Goal: Task Accomplishment & Management: Manage account settings

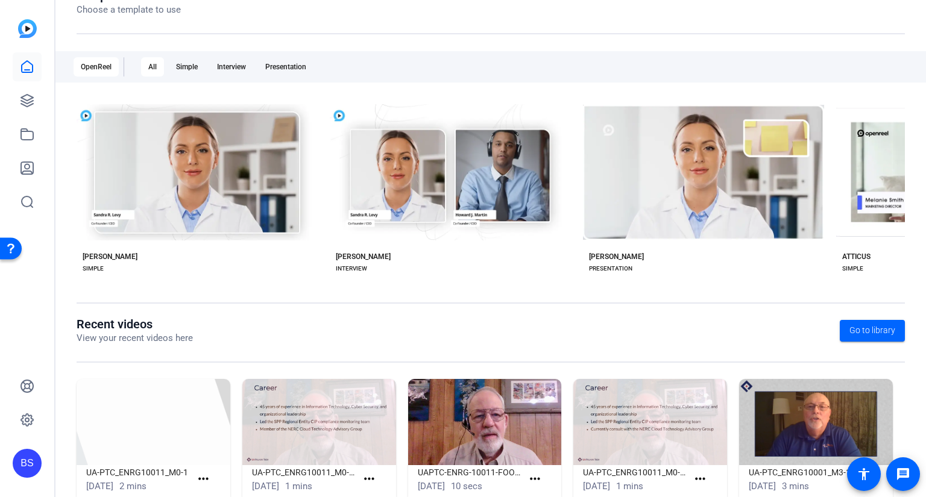
scroll to position [189, 0]
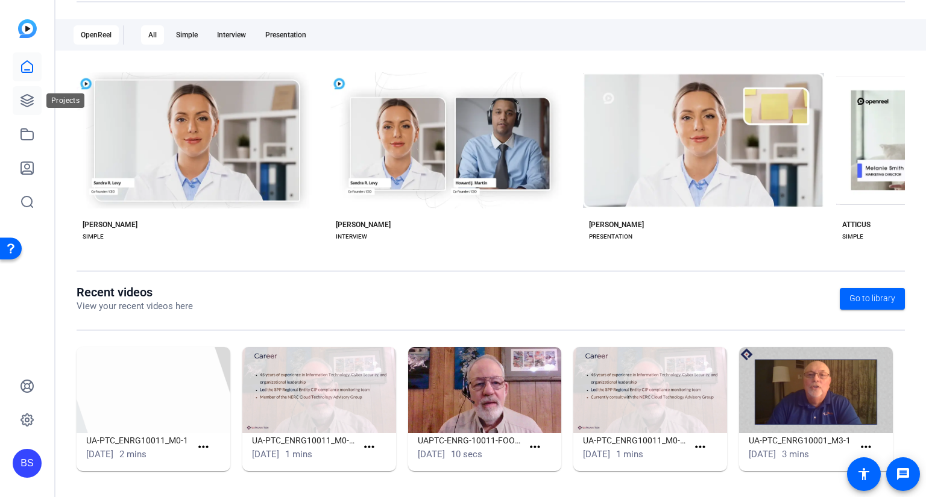
click at [27, 102] on icon at bounding box center [27, 100] width 14 height 14
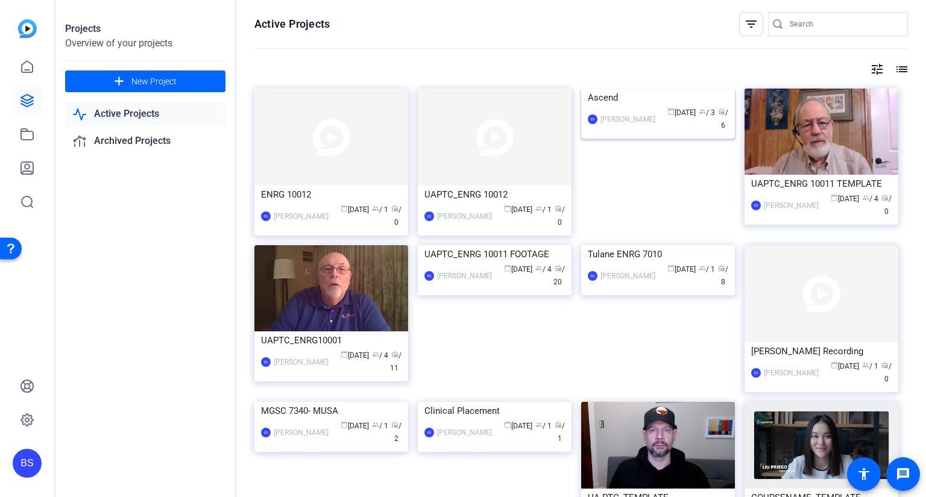
click at [628, 107] on div "Ascend" at bounding box center [658, 98] width 140 height 18
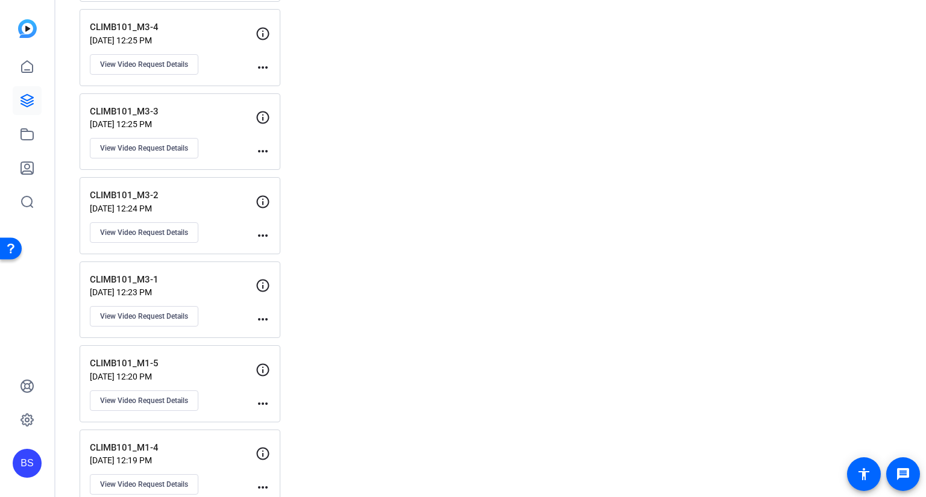
scroll to position [1869, 0]
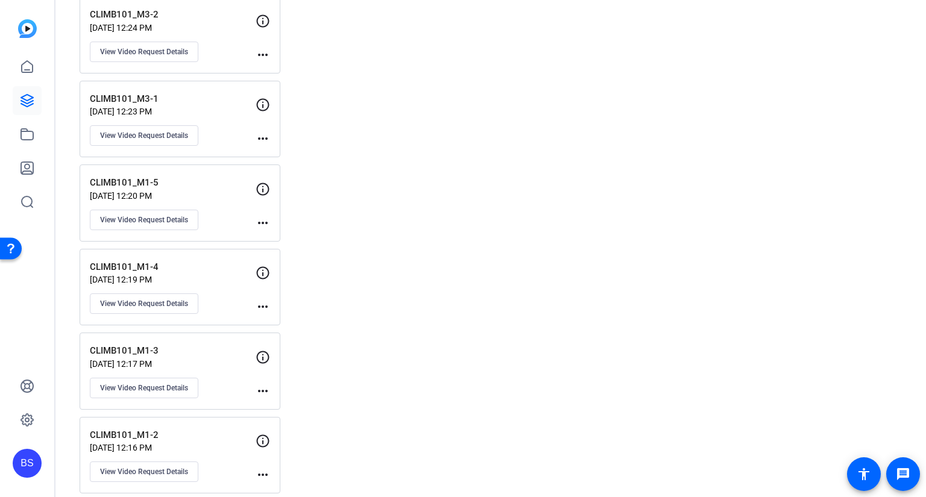
click at [260, 384] on mat-icon "more_horiz" at bounding box center [263, 391] width 14 height 14
click at [166, 376] on div at bounding box center [463, 248] width 926 height 497
click at [166, 383] on span "View Video Request Details" at bounding box center [144, 388] width 88 height 10
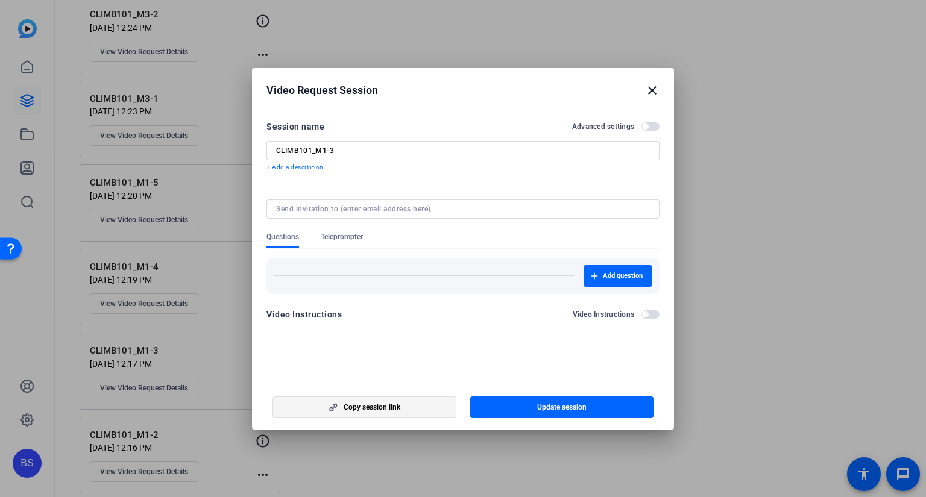
click at [396, 408] on span "Copy session link" at bounding box center [372, 408] width 57 height 10
click at [350, 207] on input at bounding box center [460, 209] width 369 height 10
paste input "[PERSON_NAME][EMAIL_ADDRESS][PERSON_NAME][DOMAIN_NAME]"
type input "[PERSON_NAME][EMAIL_ADDRESS][PERSON_NAME][DOMAIN_NAME]"
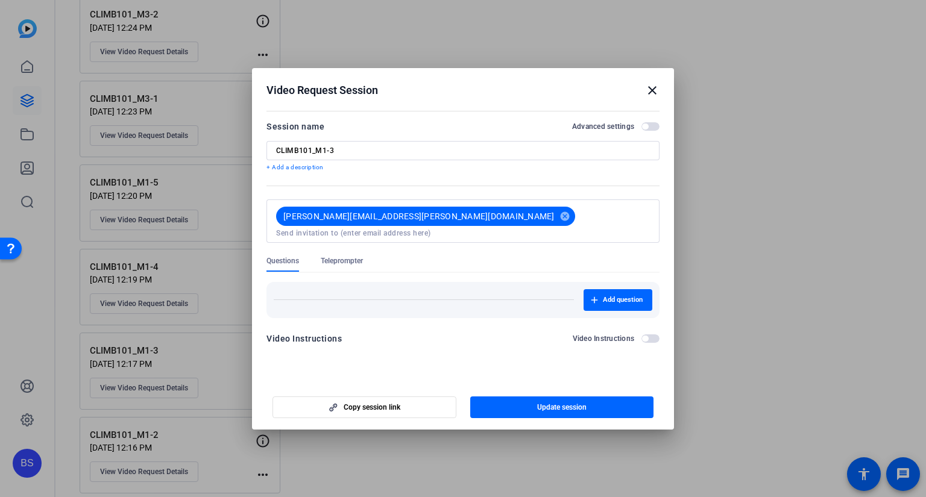
click at [499, 341] on mat-dialog-content "Session name Advanced settings CLIMB101_M1-3 + Add a description [PERSON_NAME][…" at bounding box center [463, 236] width 422 height 259
click at [523, 408] on span "button" at bounding box center [562, 407] width 184 height 29
click at [653, 91] on mat-icon "close" at bounding box center [652, 90] width 14 height 14
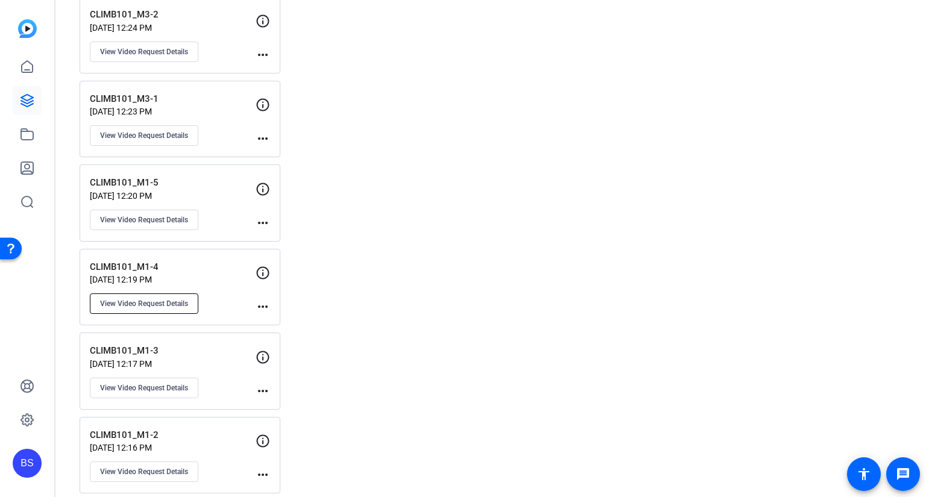
click at [165, 294] on button "View Video Request Details" at bounding box center [144, 304] width 109 height 20
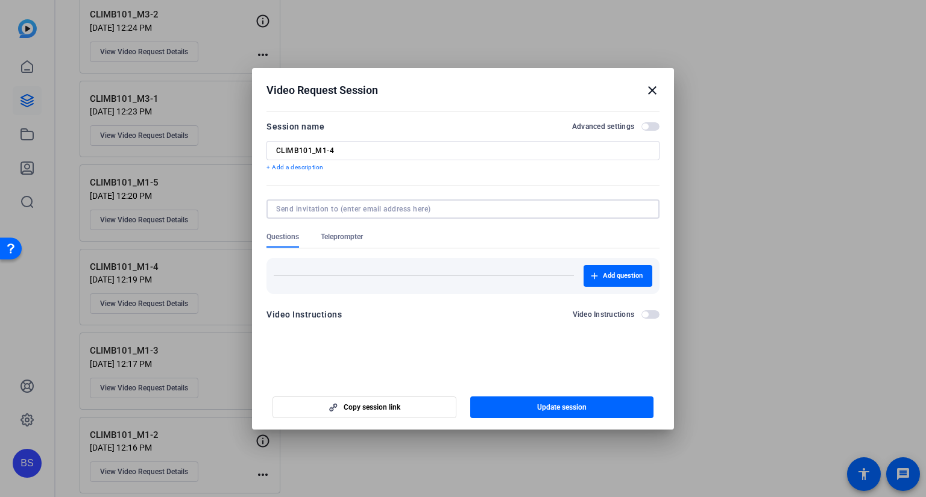
click at [367, 206] on input at bounding box center [460, 209] width 369 height 10
paste input "[URL][DOMAIN_NAME]"
type input "[URL][DOMAIN_NAME]"
drag, startPoint x: 616, startPoint y: 209, endPoint x: 164, endPoint y: 226, distance: 451.9
click at [164, 226] on div "Video Request Session close Session name Advanced settings CLIMB101_M1-4 + Add …" at bounding box center [463, 248] width 926 height 497
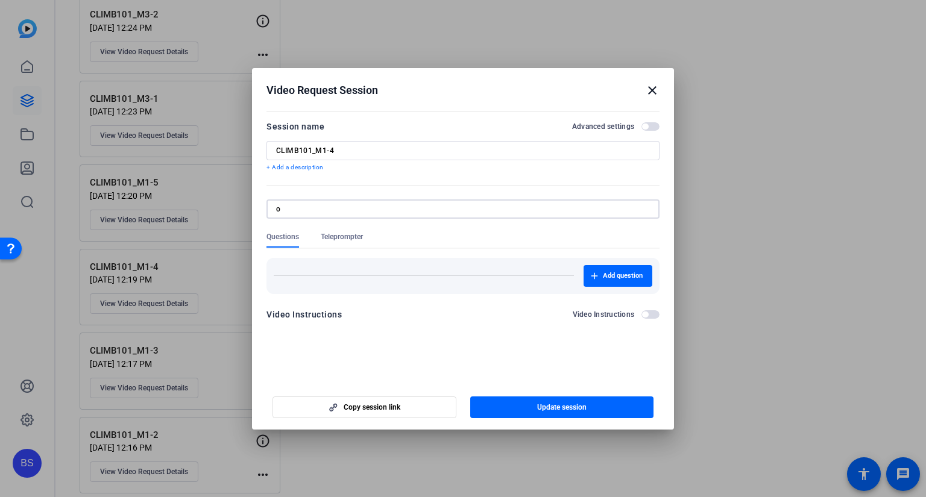
type input "o"
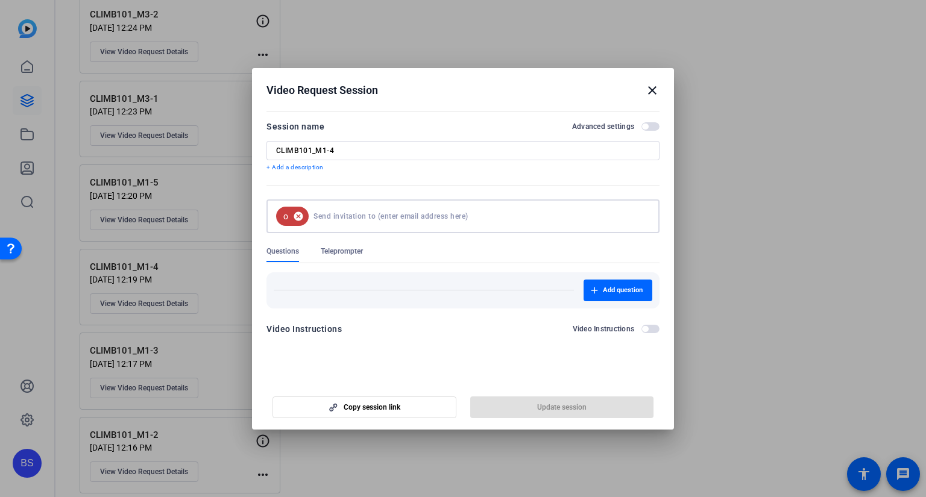
click at [298, 218] on mat-icon "cancel" at bounding box center [298, 216] width 20 height 11
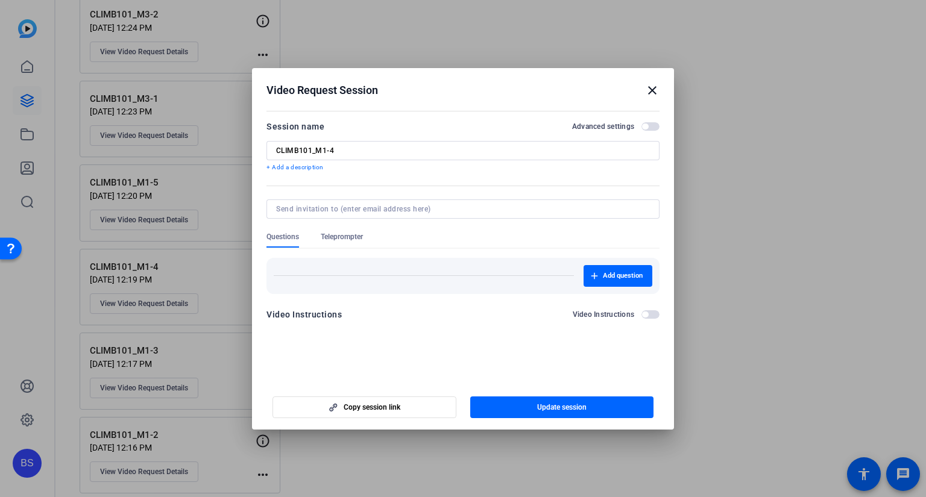
click at [297, 215] on div at bounding box center [463, 209] width 374 height 19
paste input "[PERSON_NAME][EMAIL_ADDRESS][PERSON_NAME][DOMAIN_NAME]"
type input "[PERSON_NAME][EMAIL_ADDRESS][PERSON_NAME][DOMAIN_NAME]"
click at [528, 370] on openreel-new-create-edit-ugc-session "Video Request Session close Session name Advanced settings CLIMB101_M1-4 + Add …" at bounding box center [463, 249] width 422 height 362
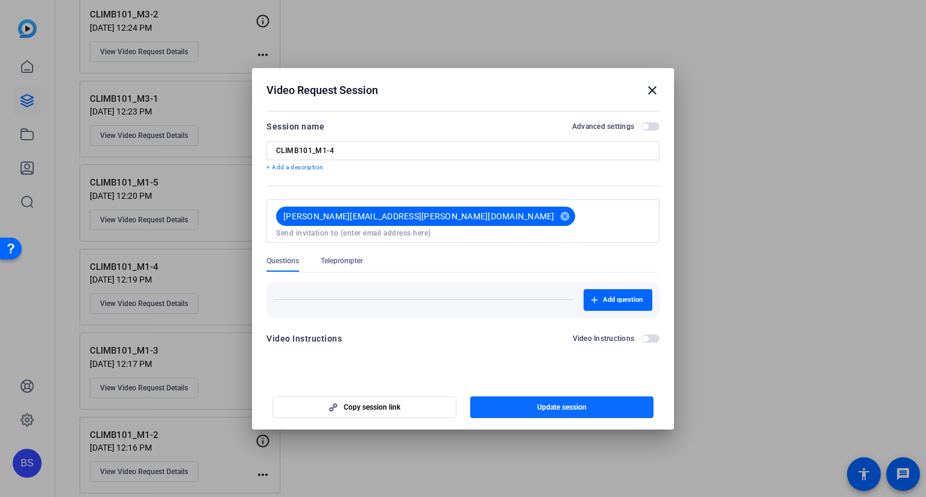
click at [554, 403] on span "Update session" at bounding box center [561, 408] width 49 height 10
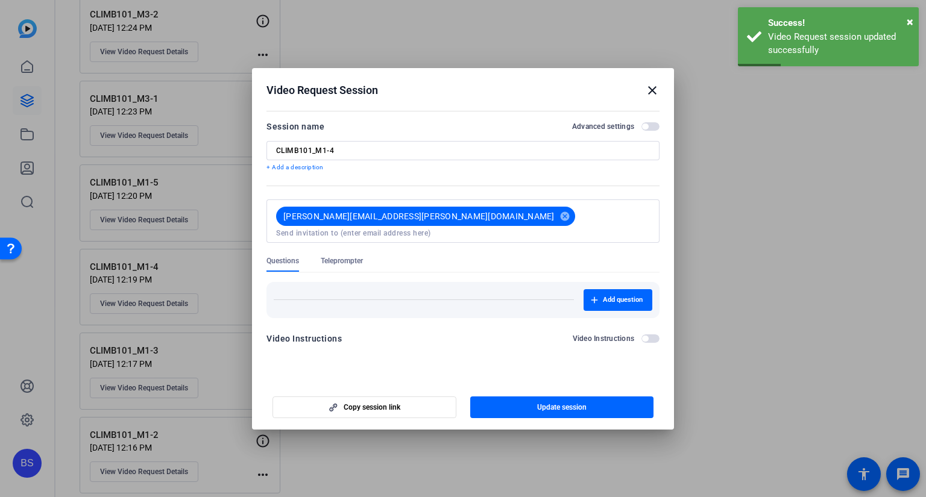
click at [652, 93] on mat-icon "close" at bounding box center [652, 90] width 14 height 14
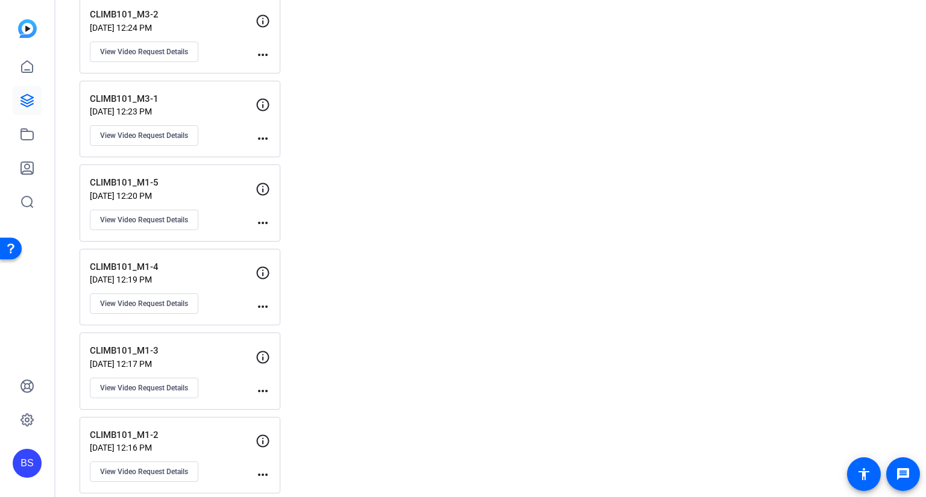
click at [200, 179] on div "CLIMB101_M1-5 [DATE] 12:20 PM View Video Request Details" at bounding box center [173, 203] width 166 height 54
click at [260, 216] on mat-icon "more_horiz" at bounding box center [263, 223] width 14 height 14
click at [139, 184] on div at bounding box center [463, 248] width 926 height 497
click at [182, 215] on span "View Video Request Details" at bounding box center [144, 220] width 88 height 10
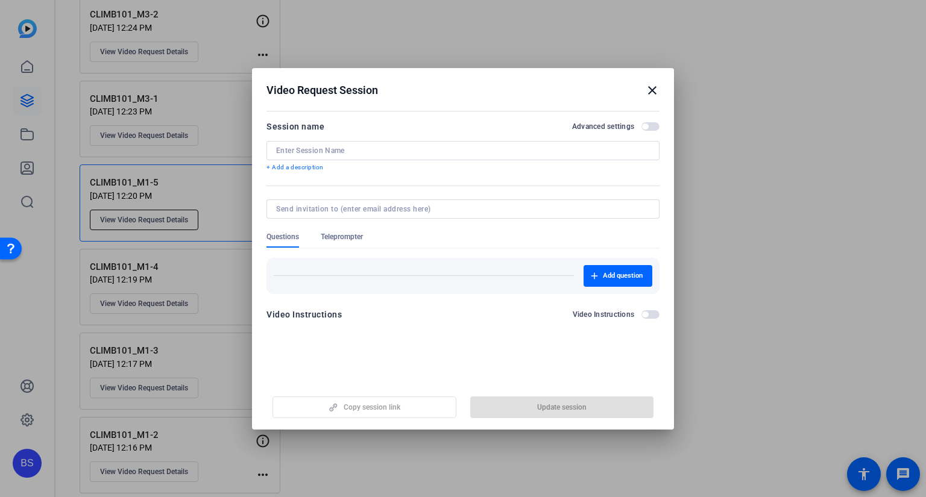
type input "CLIMB101_M1-5"
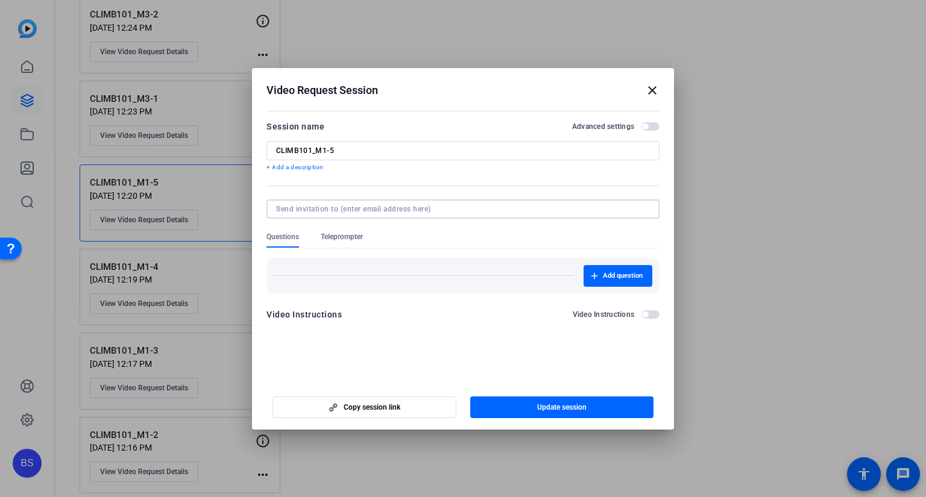
click at [359, 210] on input at bounding box center [460, 209] width 369 height 10
paste input "[URL][DOMAIN_NAME]"
drag, startPoint x: 604, startPoint y: 209, endPoint x: 229, endPoint y: 218, distance: 375.1
click at [229, 218] on div "Video Request Session close Session name Advanced settings CLIMB101_M1-5 + Add …" at bounding box center [463, 248] width 926 height 497
type input "[URL][DOMAIN_NAME]"
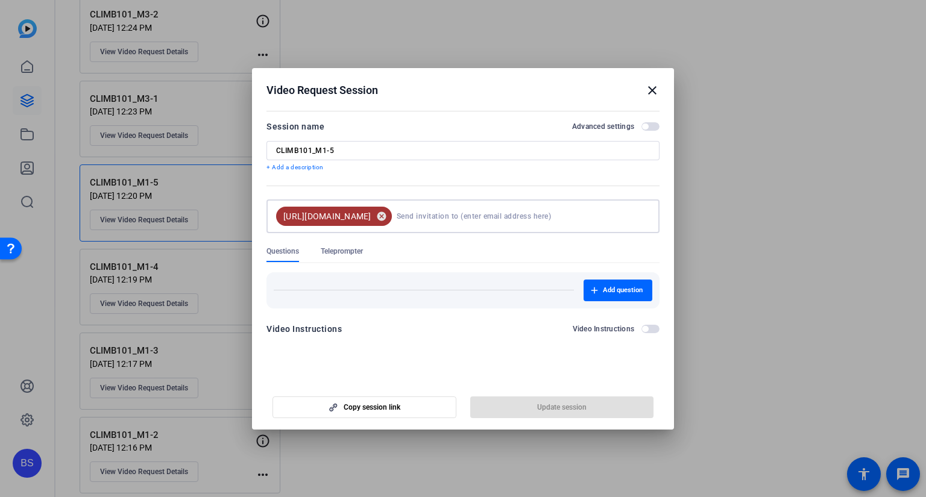
click at [392, 216] on mat-icon "cancel" at bounding box center [381, 216] width 20 height 11
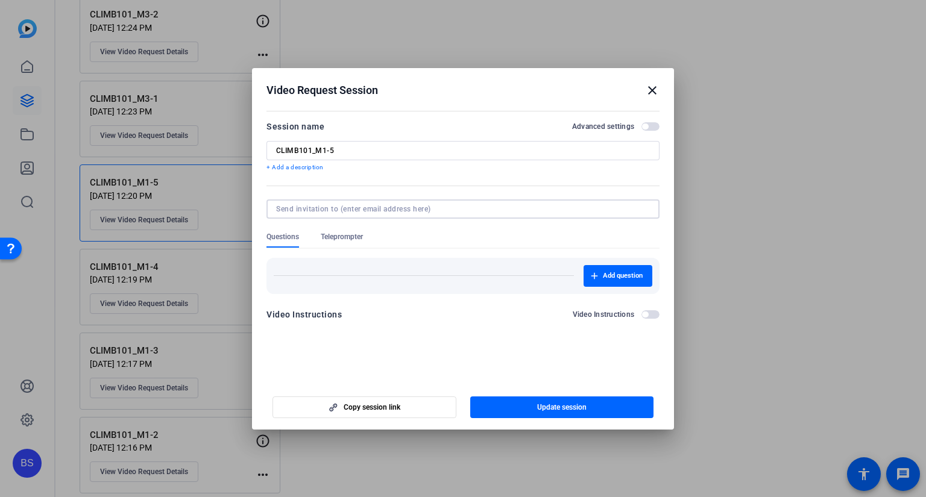
click at [437, 209] on input at bounding box center [460, 209] width 369 height 10
paste input "[PERSON_NAME][EMAIL_ADDRESS][PERSON_NAME][DOMAIN_NAME]"
type input "[PERSON_NAME][EMAIL_ADDRESS][PERSON_NAME][DOMAIN_NAME]"
click at [464, 233] on form "Session name Advanced settings CLIMB101_M1-5 + Add a description Questions Tele…" at bounding box center [462, 224] width 393 height 210
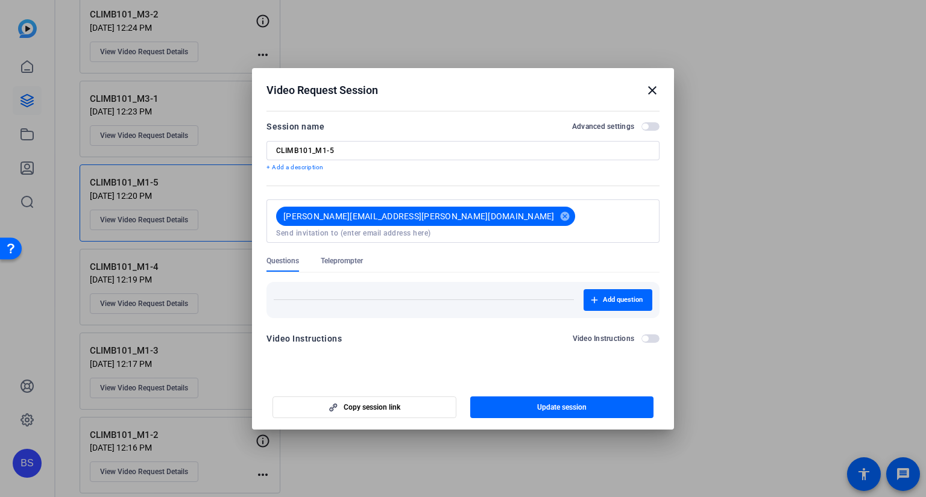
click at [565, 405] on span "Update session" at bounding box center [561, 408] width 49 height 10
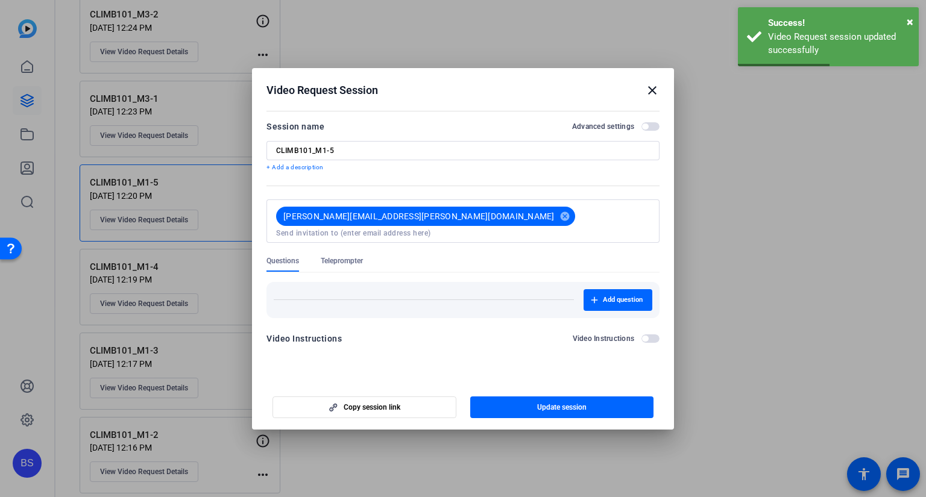
click at [651, 88] on mat-icon "close" at bounding box center [652, 90] width 14 height 14
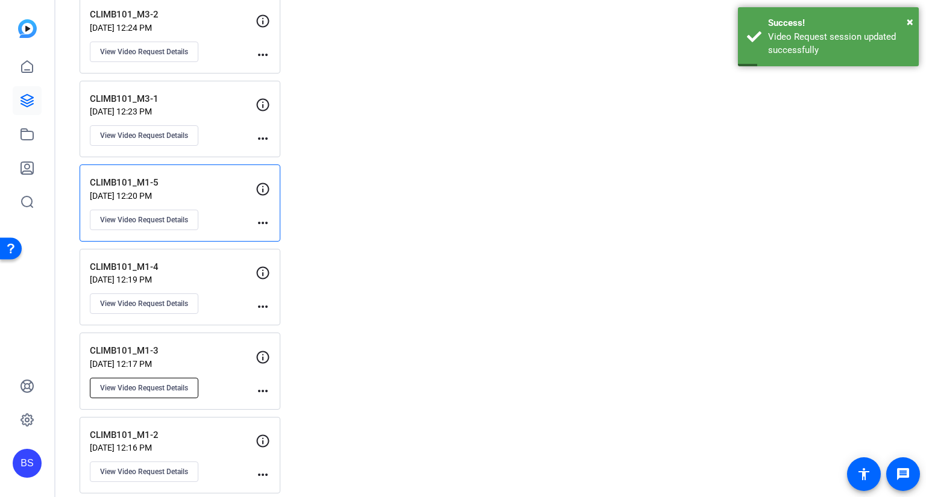
click at [171, 383] on span "View Video Request Details" at bounding box center [144, 388] width 88 height 10
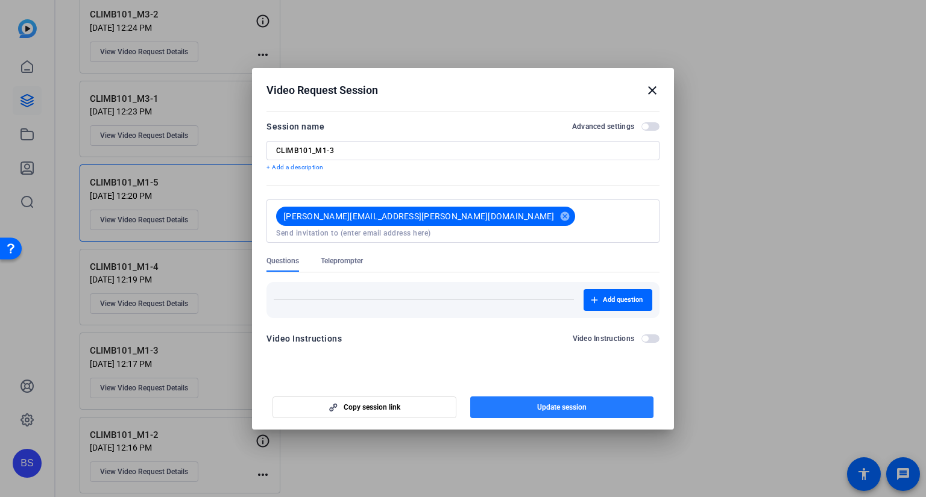
click at [552, 403] on span "Update session" at bounding box center [561, 408] width 49 height 10
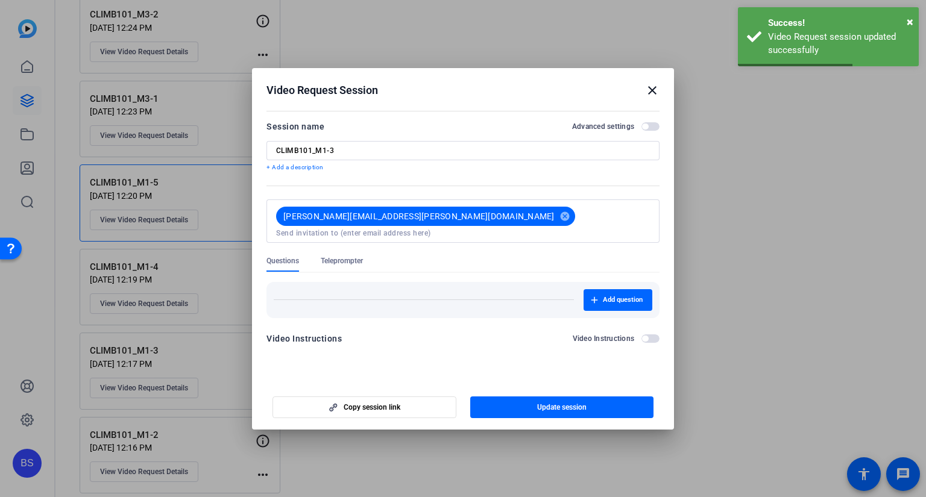
click at [648, 89] on mat-icon "close" at bounding box center [652, 90] width 14 height 14
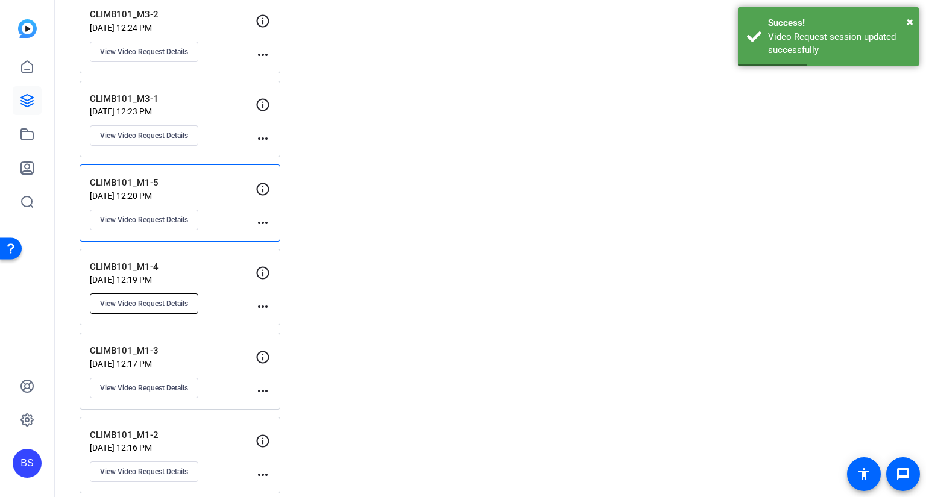
click at [183, 294] on button "View Video Request Details" at bounding box center [144, 304] width 109 height 20
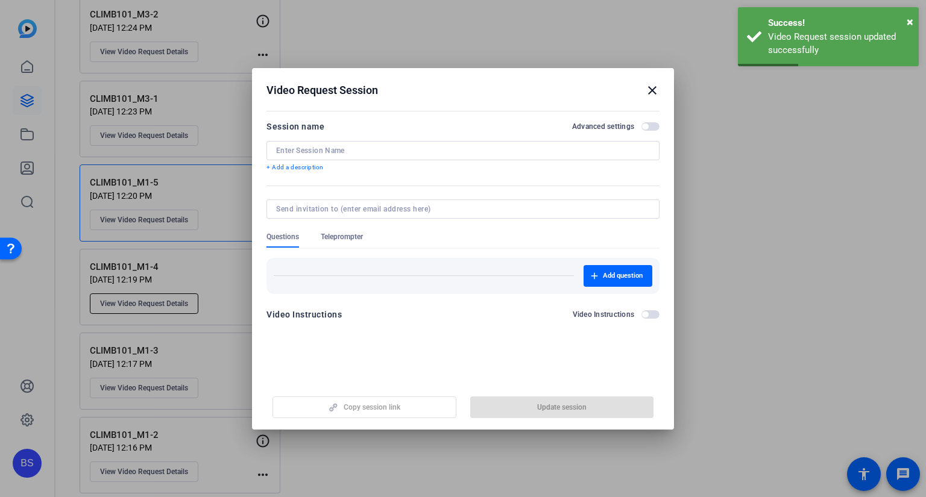
type input "CLIMB101_M1-4"
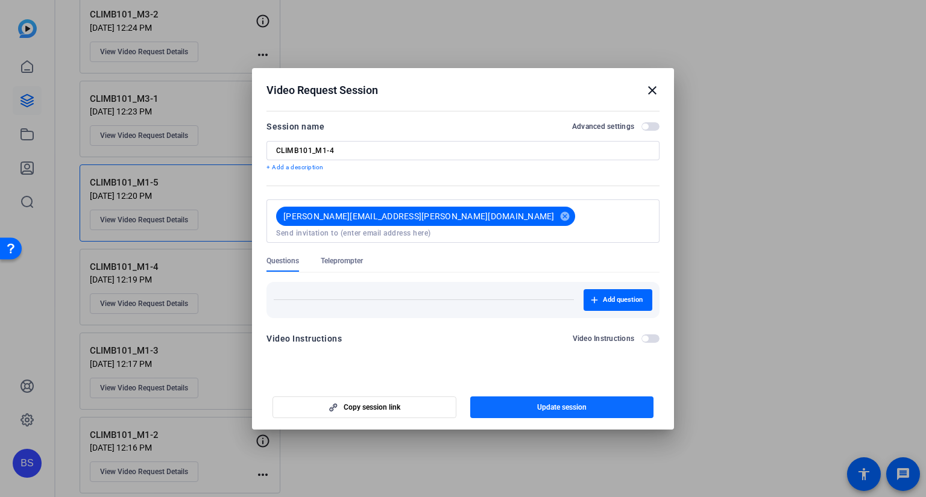
click at [598, 408] on span "button" at bounding box center [562, 407] width 184 height 29
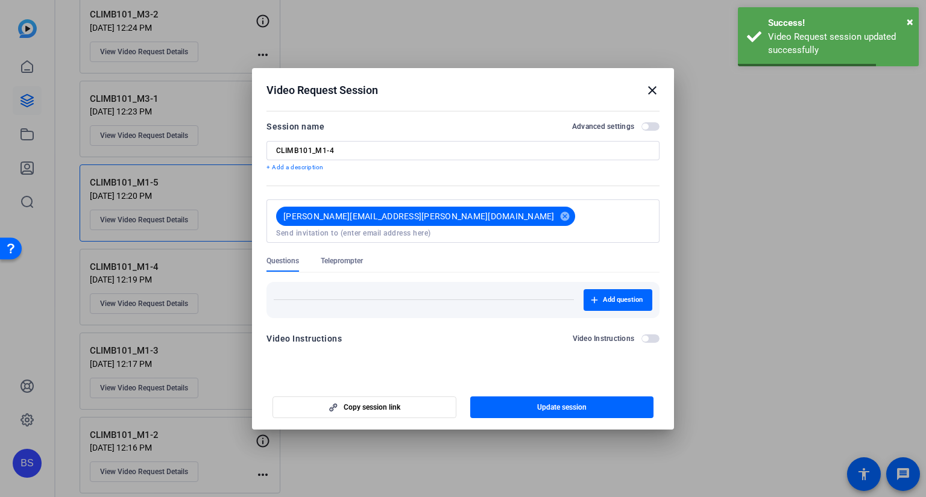
click at [652, 90] on mat-icon "close" at bounding box center [652, 90] width 14 height 14
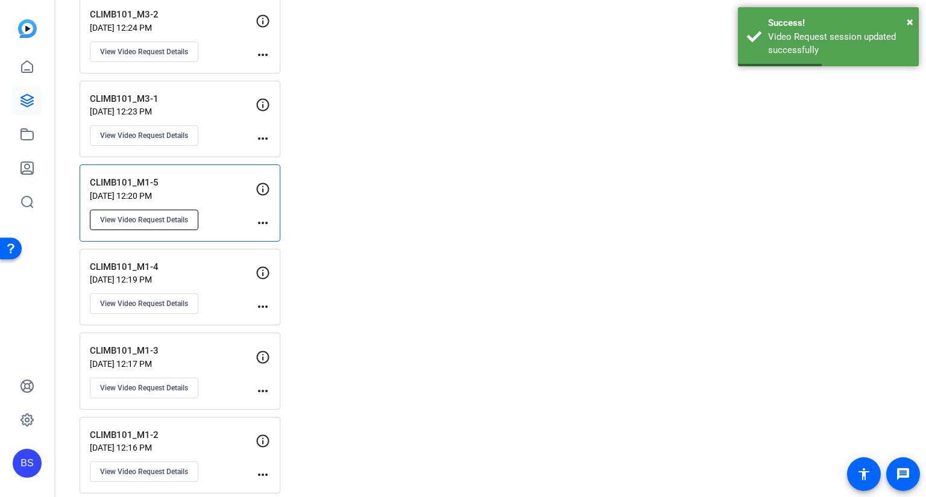
click at [184, 215] on span "View Video Request Details" at bounding box center [144, 220] width 88 height 10
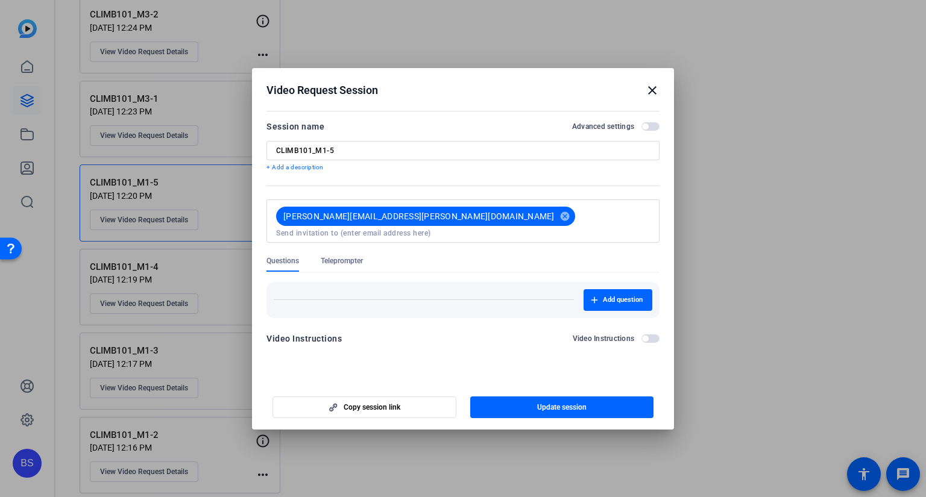
drag, startPoint x: 599, startPoint y: 405, endPoint x: 522, endPoint y: 379, distance: 80.8
click at [598, 405] on span "button" at bounding box center [562, 407] width 184 height 29
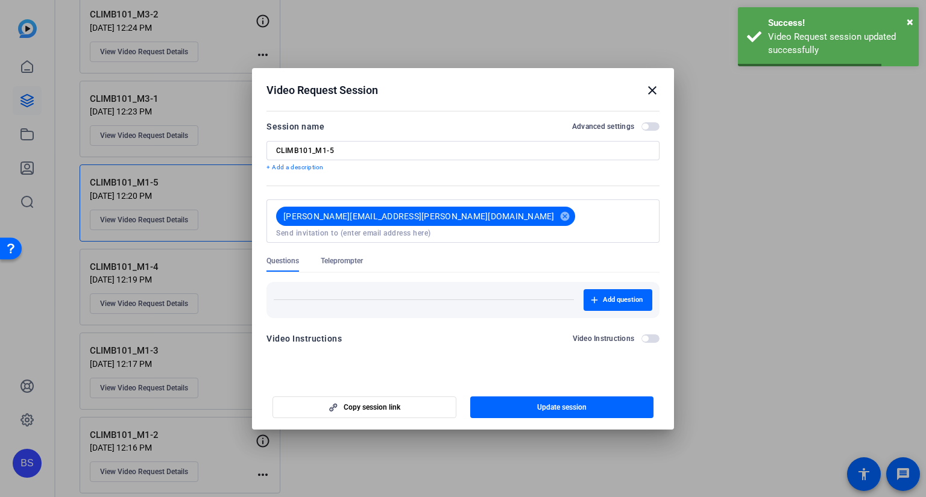
click at [651, 89] on mat-icon "close" at bounding box center [652, 90] width 14 height 14
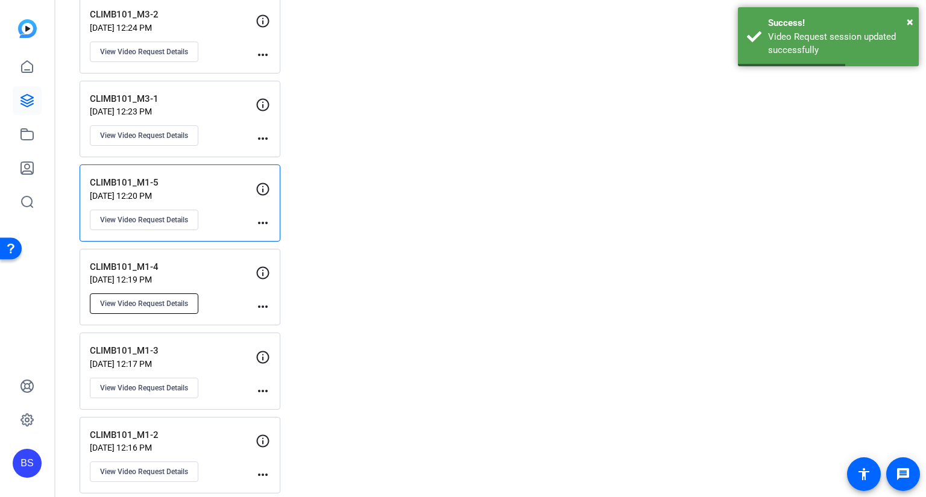
click at [168, 299] on span "View Video Request Details" at bounding box center [144, 304] width 88 height 10
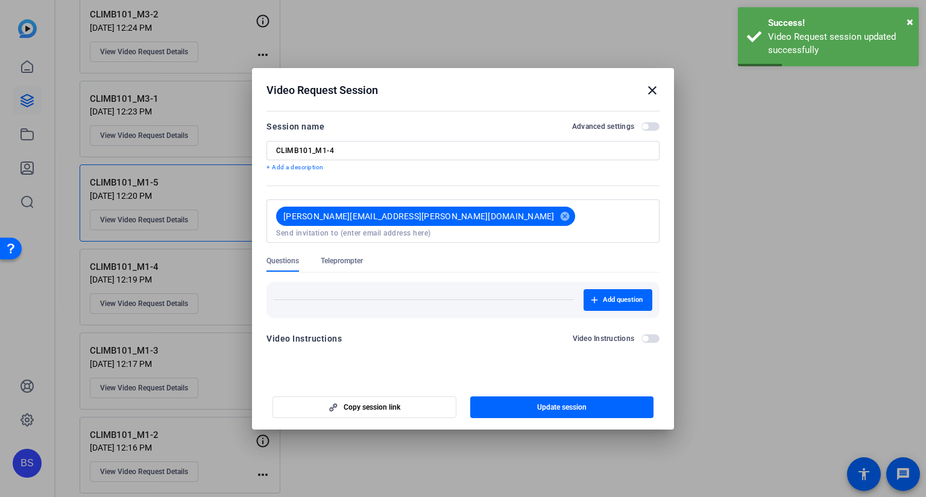
click at [650, 89] on mat-icon "close" at bounding box center [652, 90] width 14 height 14
